Goal: Transaction & Acquisition: Purchase product/service

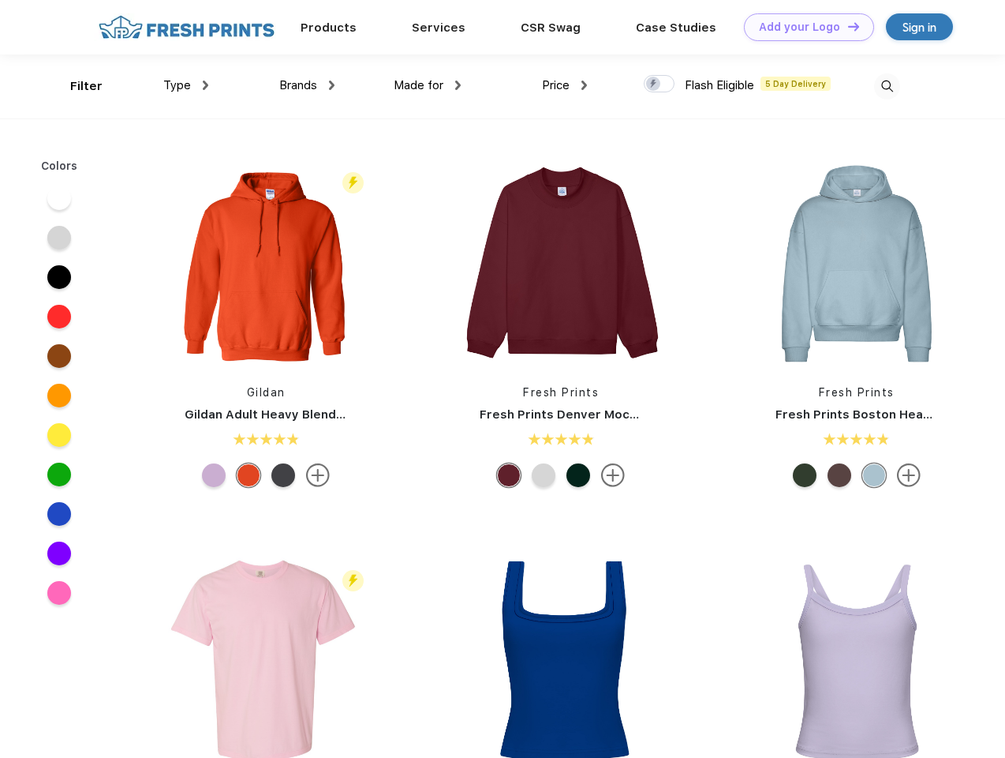
click at [803, 27] on link "Add your Logo Design Tool" at bounding box center [809, 27] width 130 height 28
click at [0, 0] on div "Design Tool" at bounding box center [0, 0] width 0 height 0
click at [847, 26] on link "Add your Logo Design Tool" at bounding box center [809, 27] width 130 height 28
click at [76, 86] on div "Filter" at bounding box center [86, 86] width 32 height 18
click at [186, 85] on span "Type" at bounding box center [177, 85] width 28 height 14
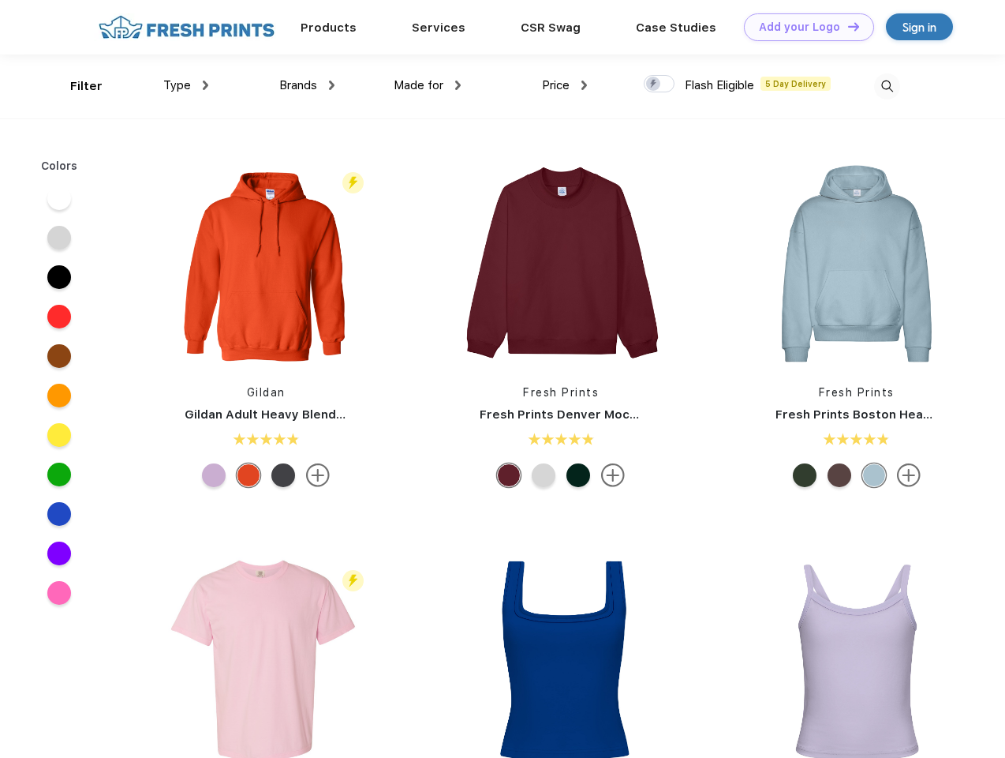
click at [307, 85] on span "Brands" at bounding box center [298, 85] width 38 height 14
click at [428, 85] on span "Made for" at bounding box center [419, 85] width 50 height 14
click at [565, 85] on span "Price" at bounding box center [556, 85] width 28 height 14
click at [660, 84] on div at bounding box center [659, 83] width 31 height 17
click at [654, 84] on input "checkbox" at bounding box center [649, 79] width 10 height 10
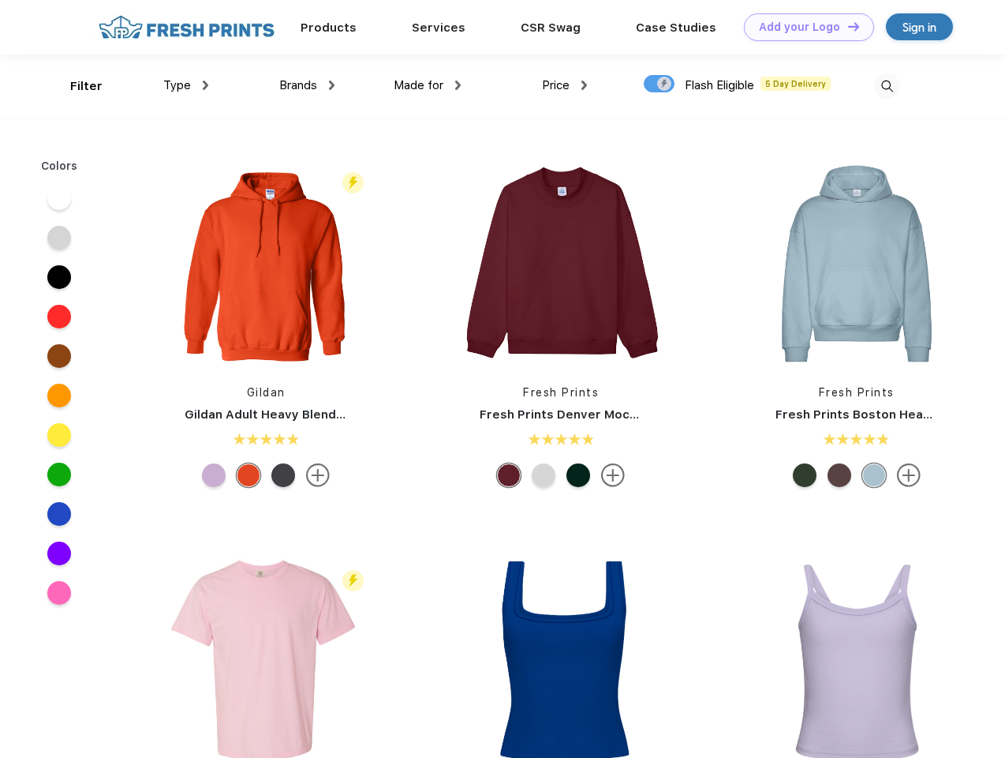
click at [887, 86] on img at bounding box center [887, 86] width 26 height 26
